Goal: Find specific page/section: Find specific page/section

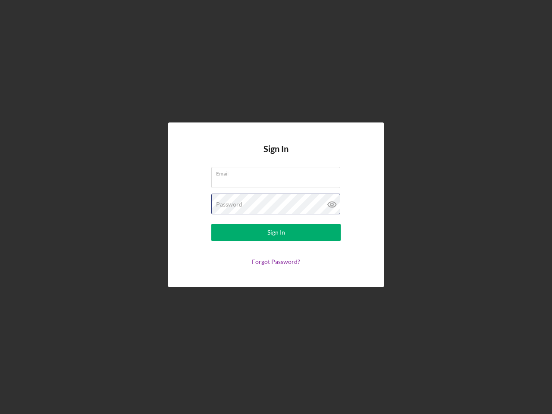
click at [276, 207] on div "Password" at bounding box center [275, 205] width 129 height 22
click at [332, 205] on icon at bounding box center [333, 205] width 22 height 22
